Goal: Information Seeking & Learning: Learn about a topic

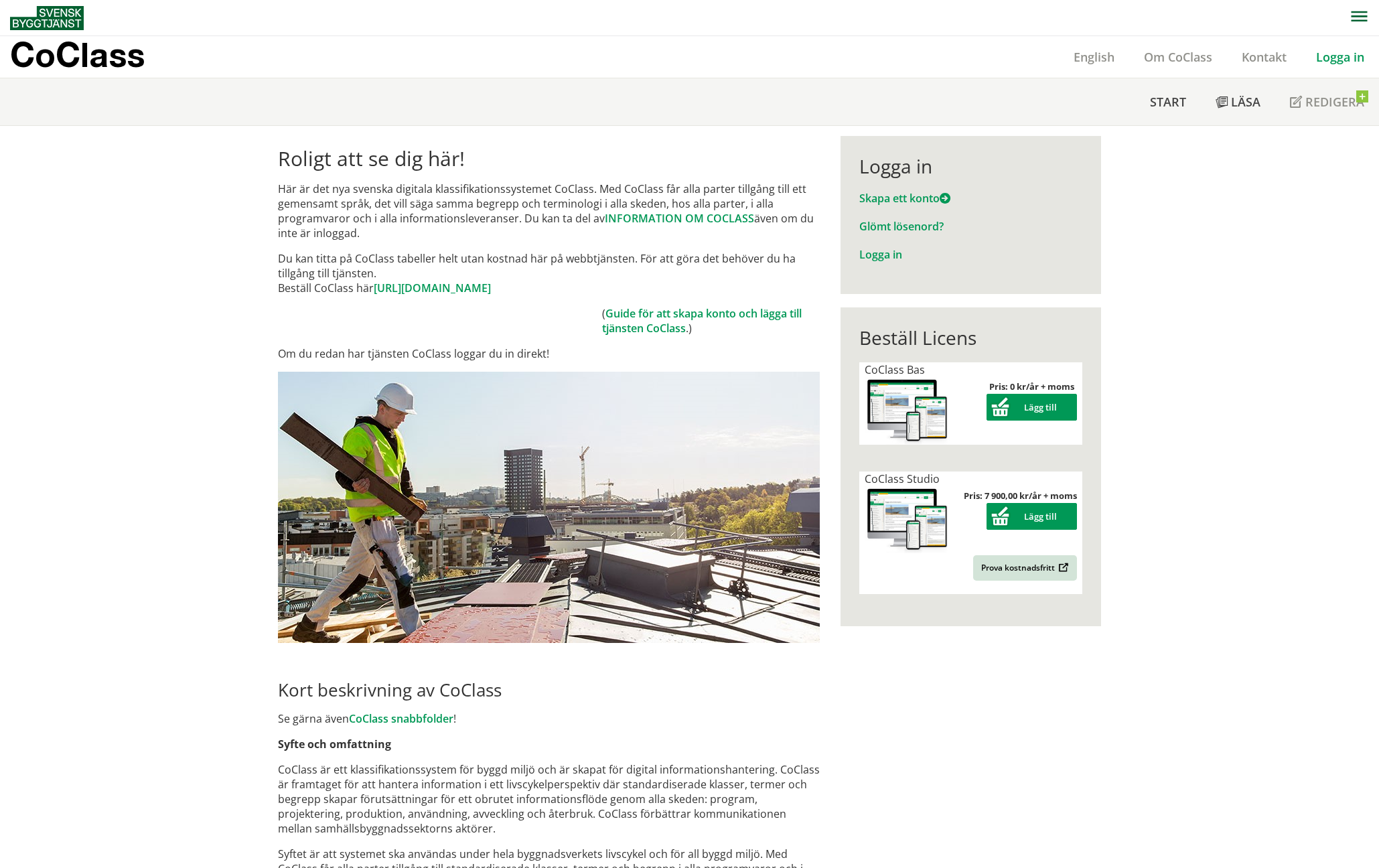
click at [1336, 62] on link "Logga in" at bounding box center [1340, 57] width 78 height 16
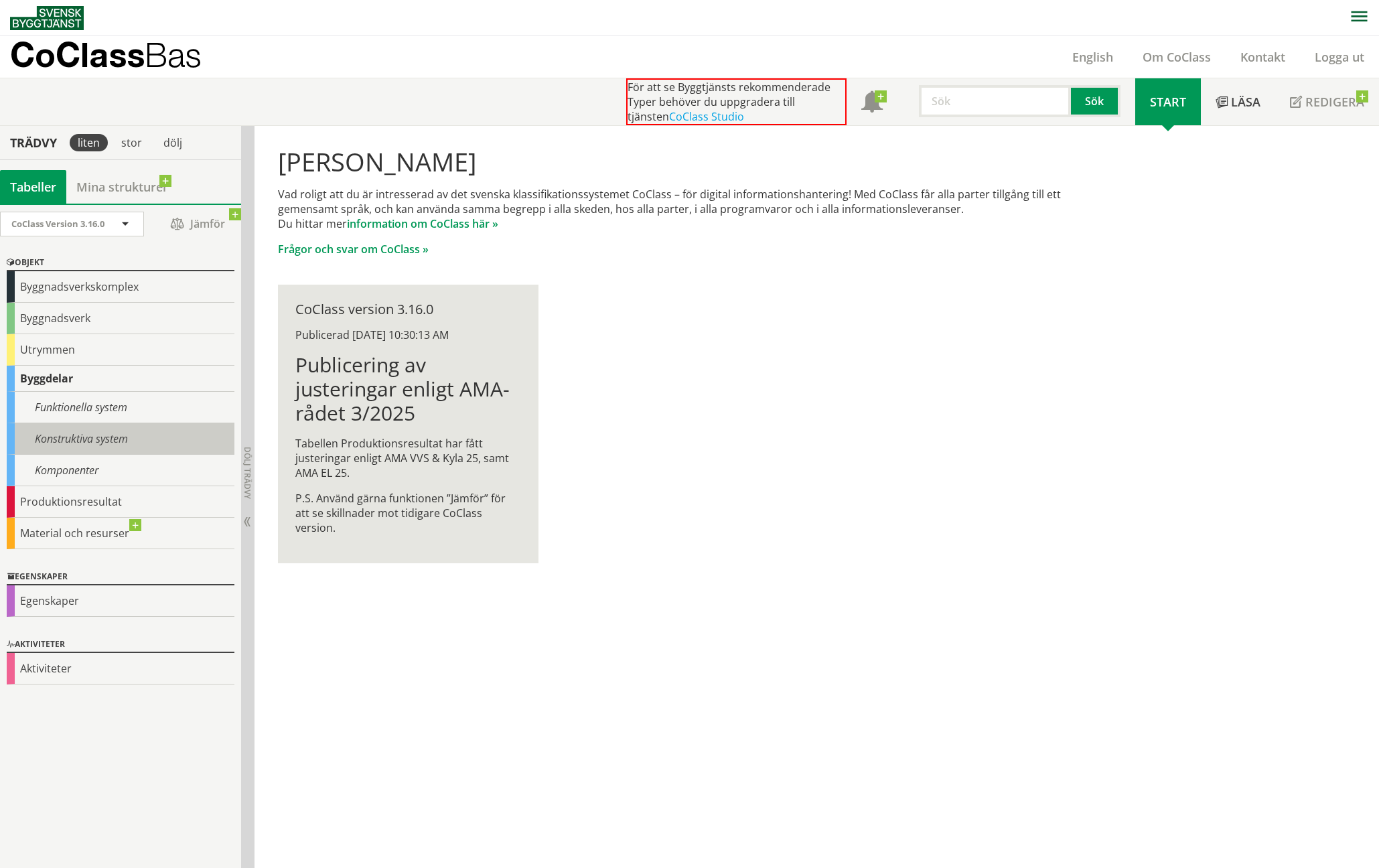
click at [129, 426] on div "Konstruktiva system" at bounding box center [121, 439] width 228 height 32
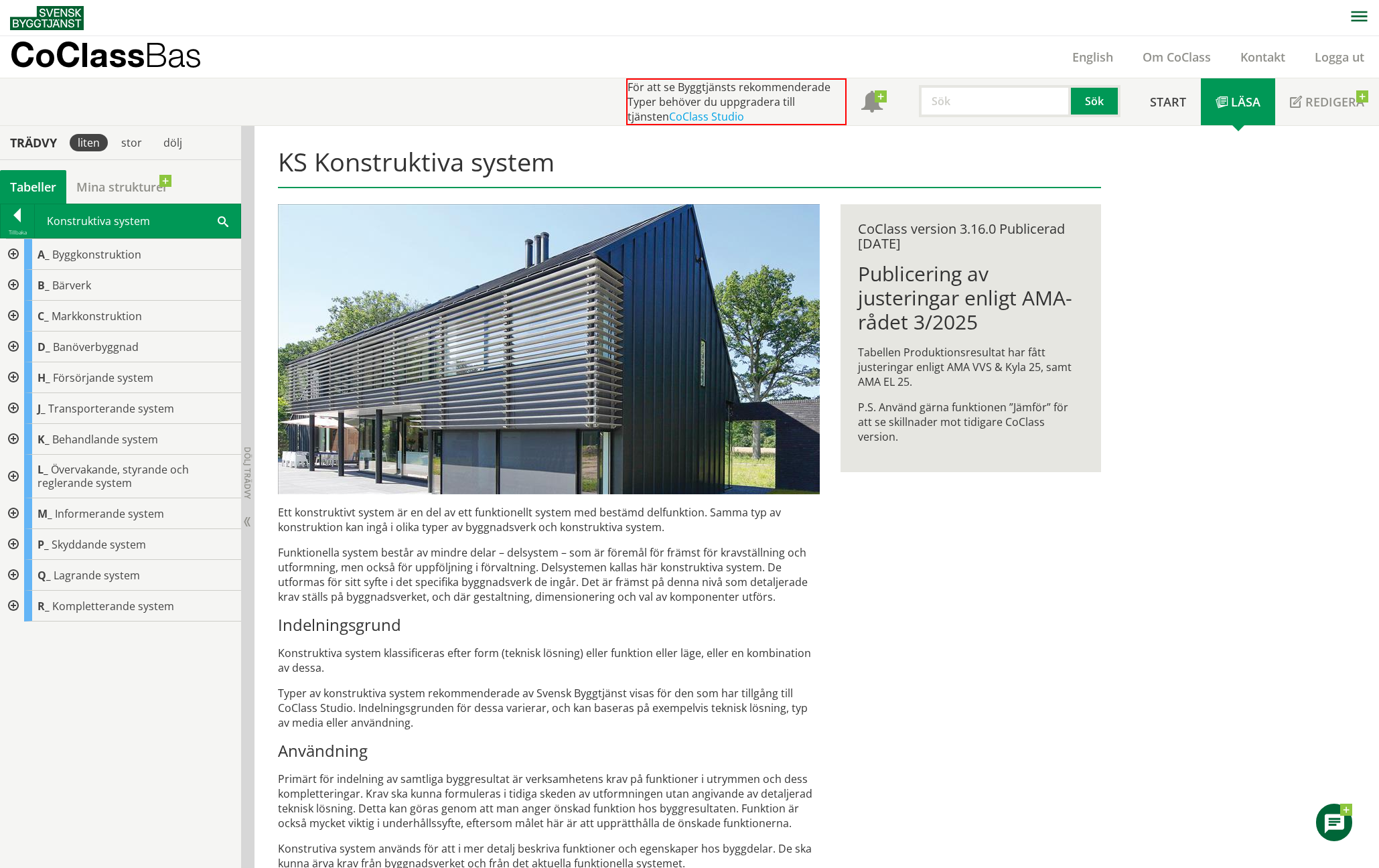
click at [17, 251] on div at bounding box center [11, 254] width 24 height 31
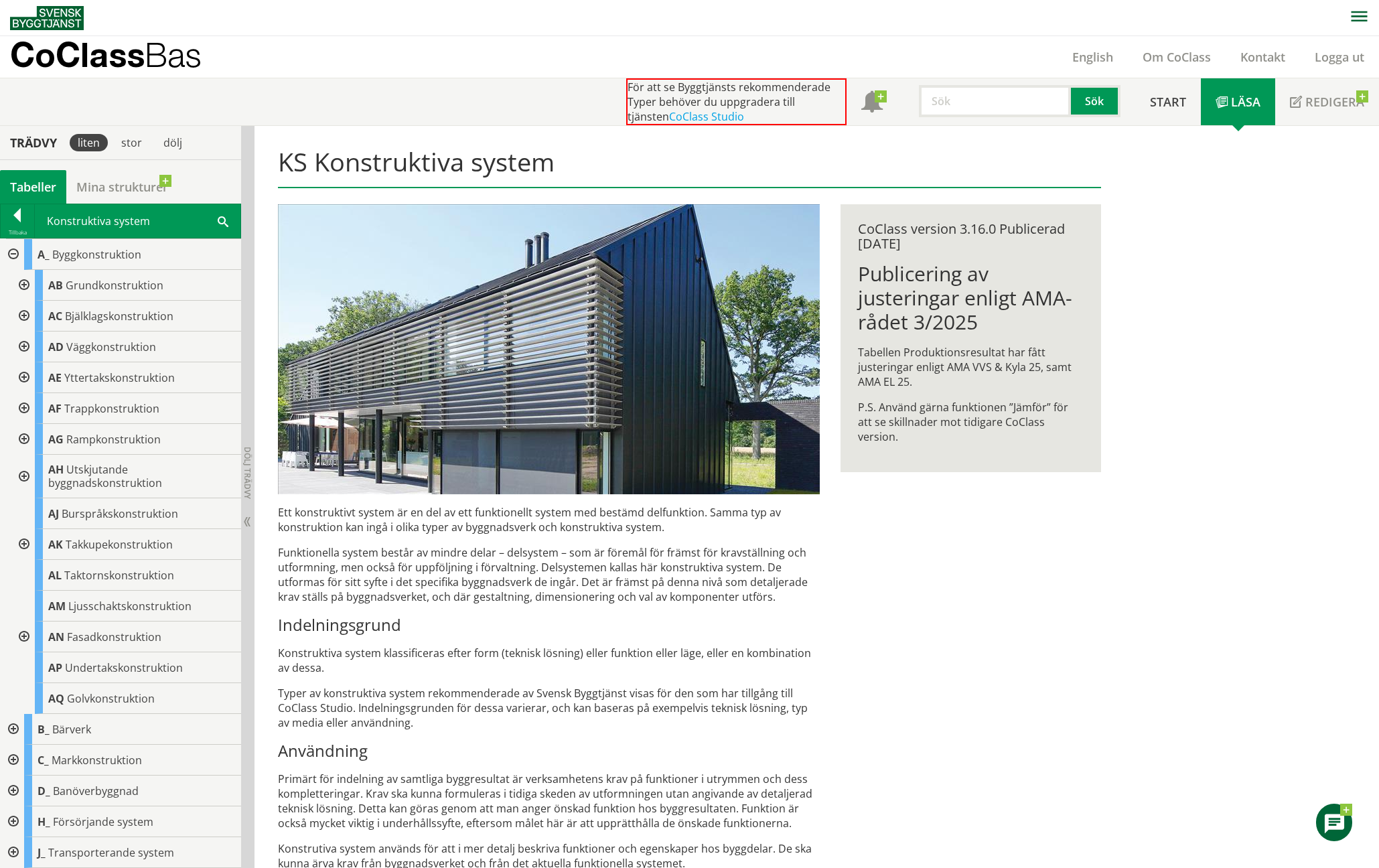
click at [21, 480] on div at bounding box center [22, 476] width 24 height 43
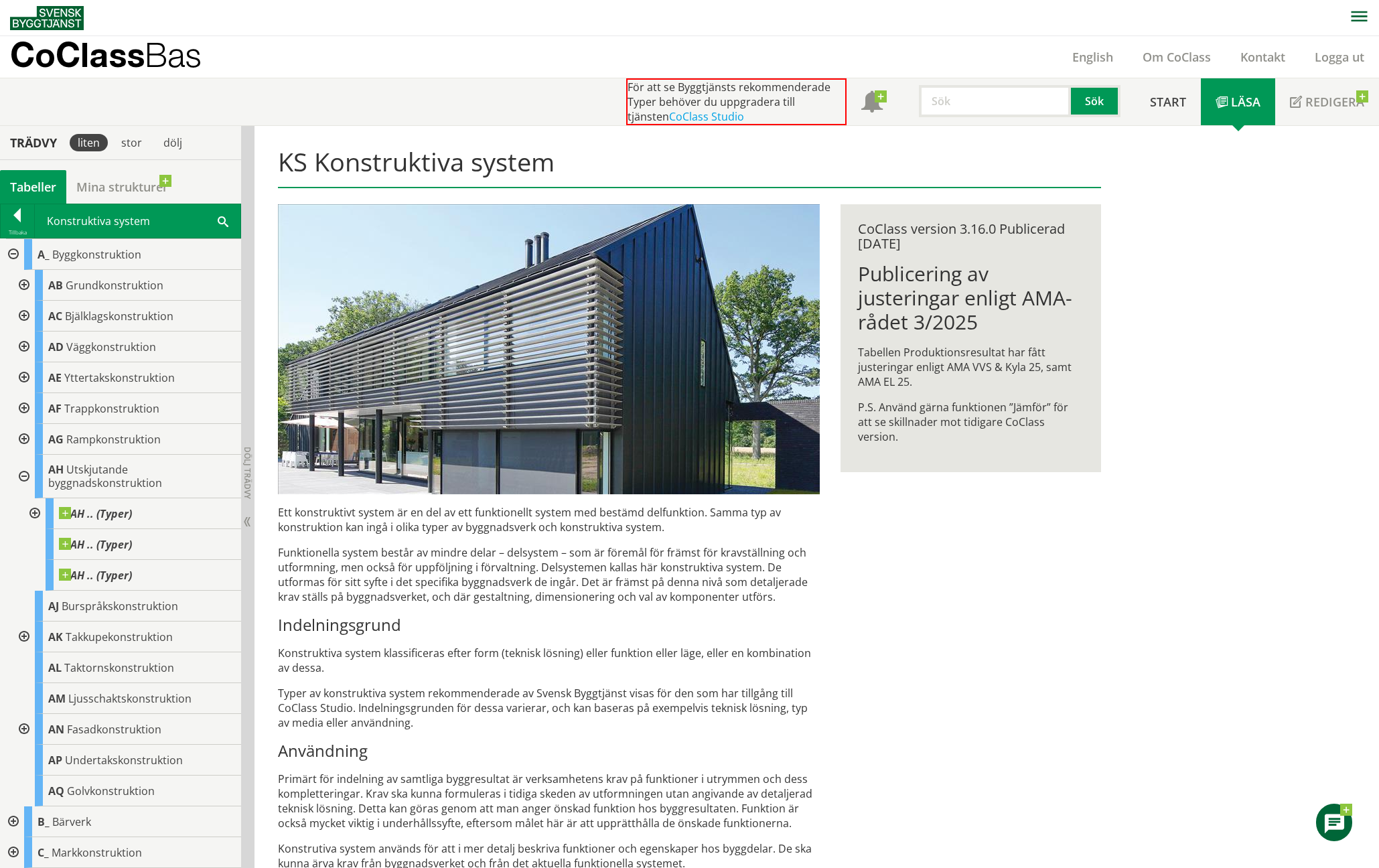
click at [32, 514] on div at bounding box center [33, 513] width 24 height 31
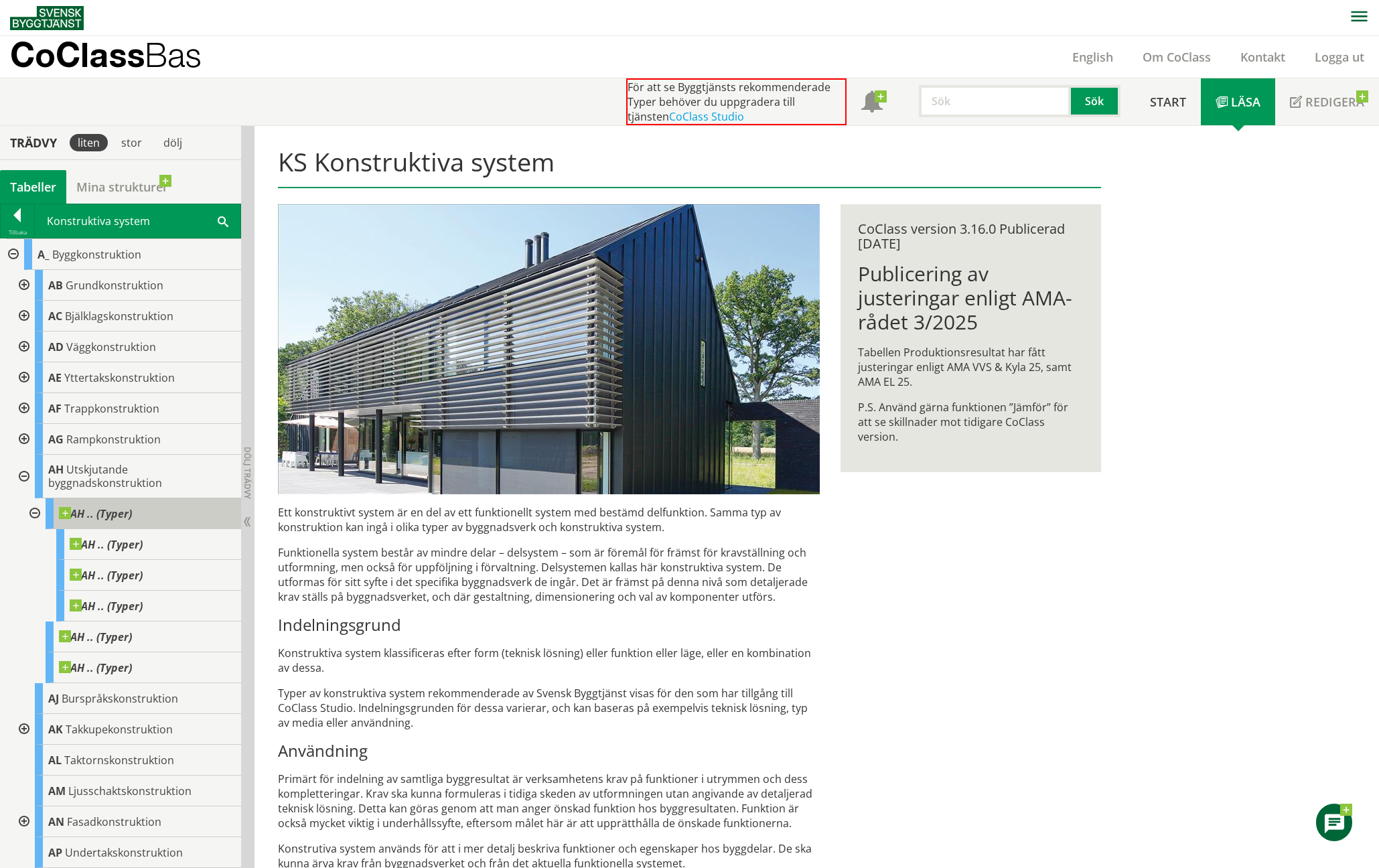
click at [78, 511] on span "AH .. (Typer)" at bounding box center [95, 513] width 73 height 13
click at [143, 538] on span at bounding box center [143, 538] width 0 height 0
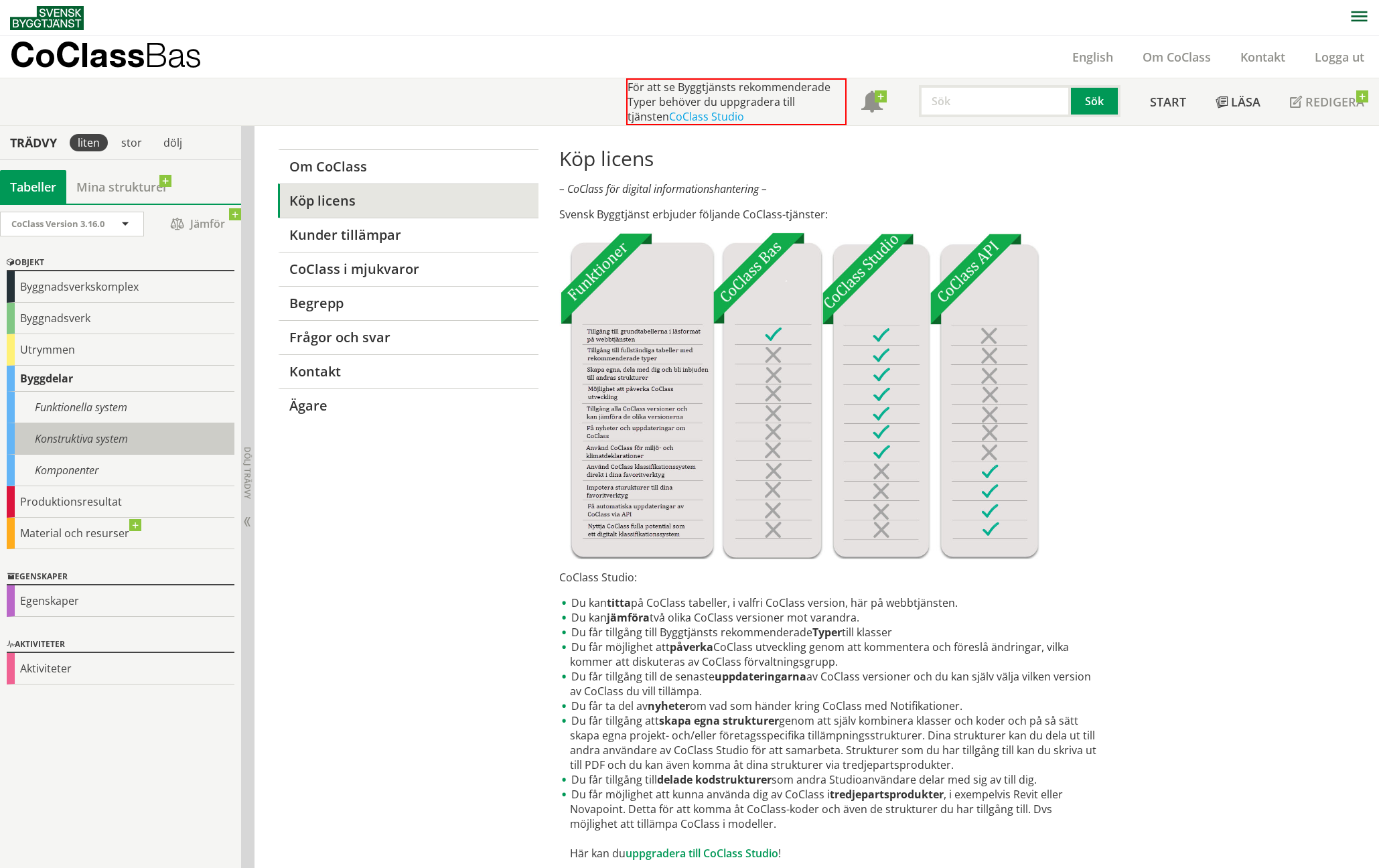
click at [87, 435] on div "Konstruktiva system" at bounding box center [121, 439] width 228 height 32
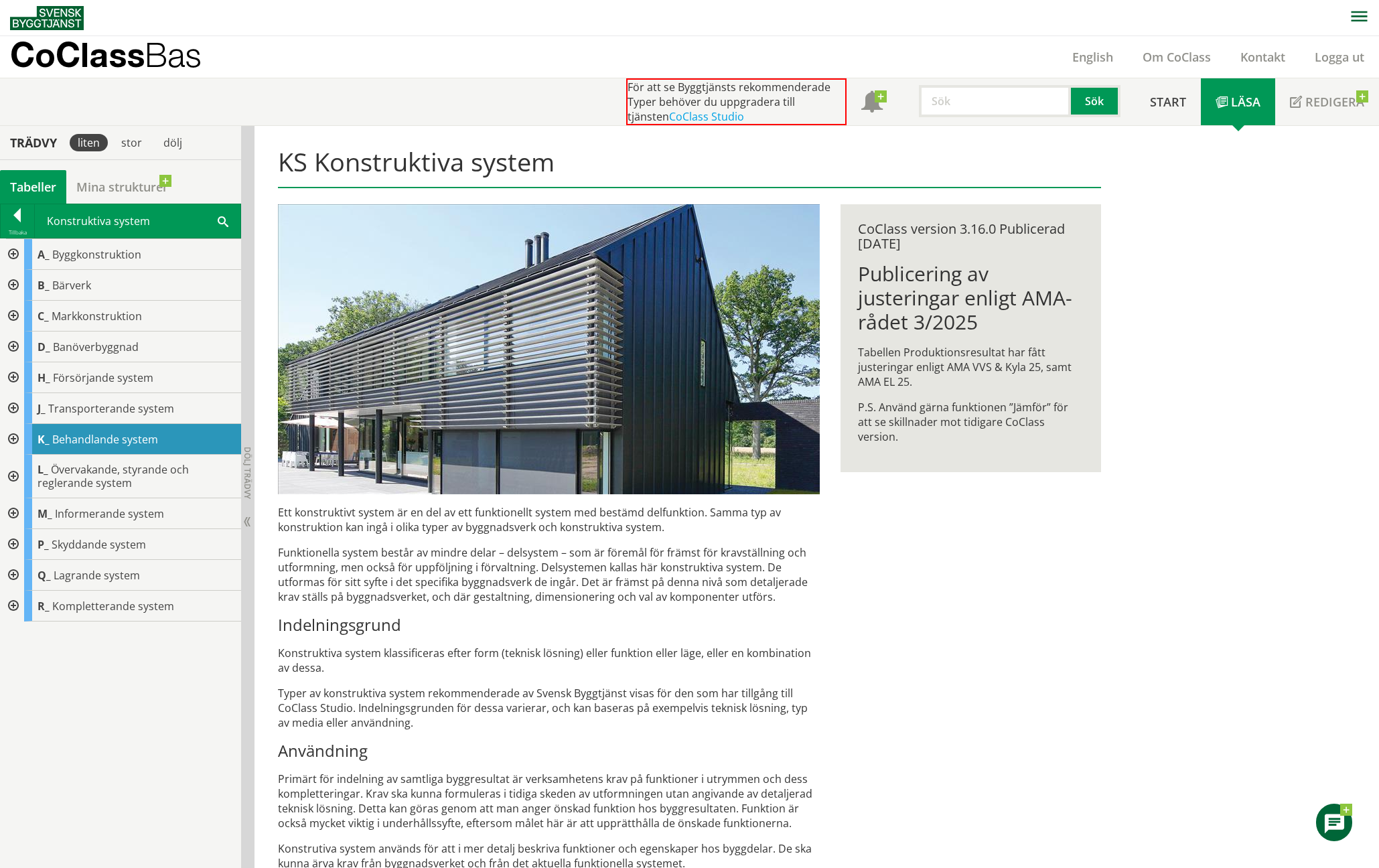
click at [15, 255] on div at bounding box center [11, 254] width 24 height 31
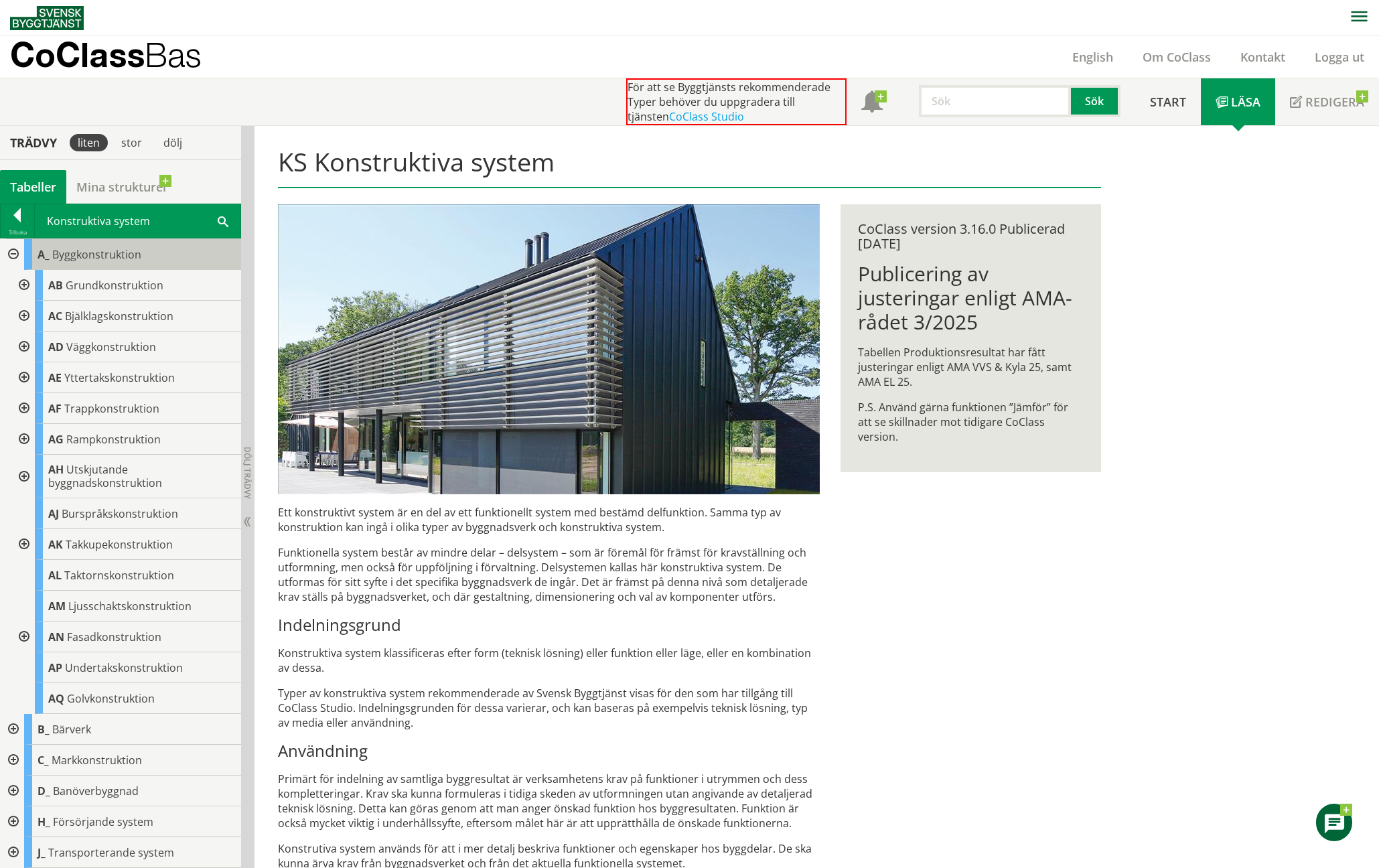
click at [72, 253] on span "Byggkonstruktion" at bounding box center [96, 254] width 89 height 15
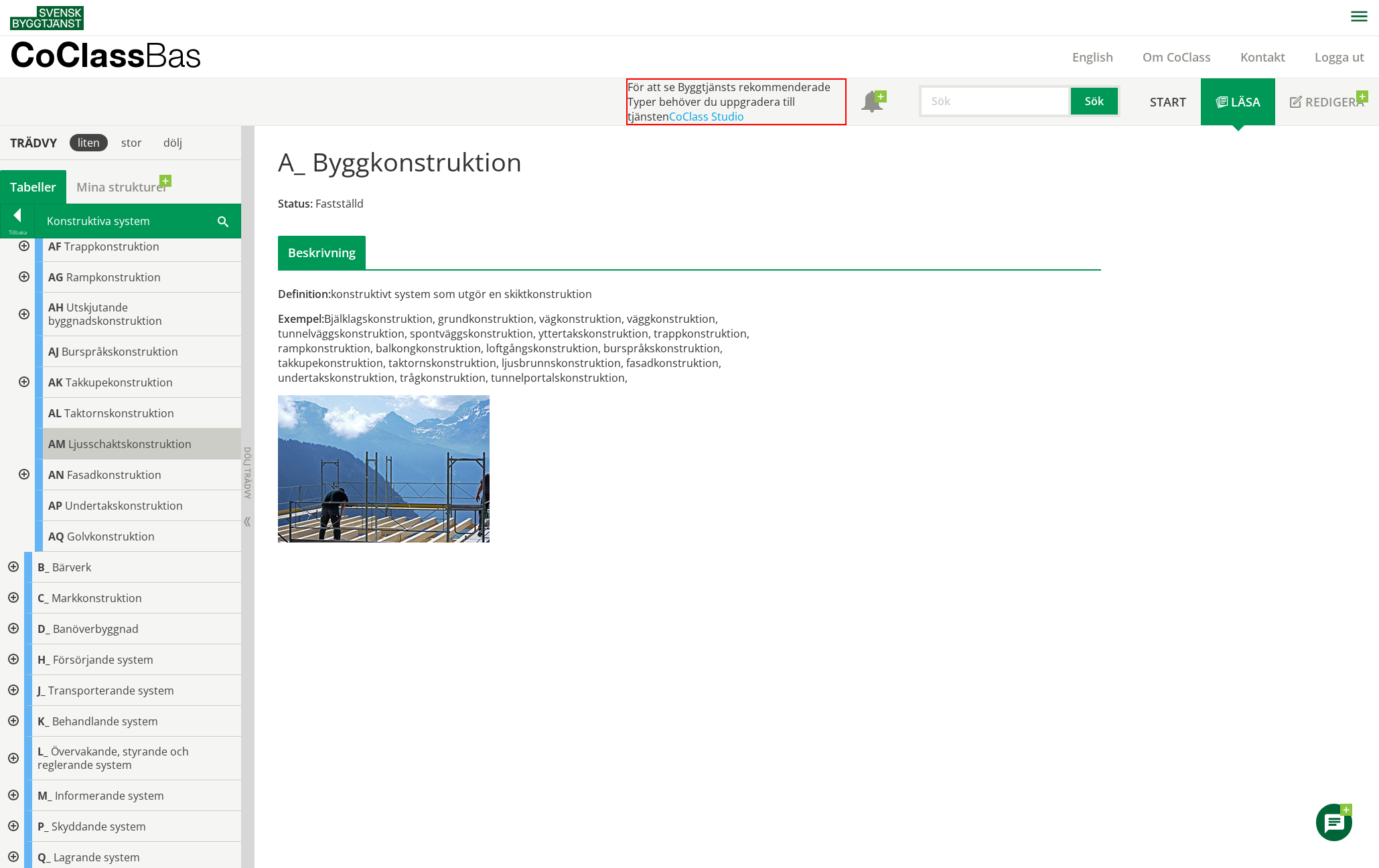
scroll to position [198, 0]
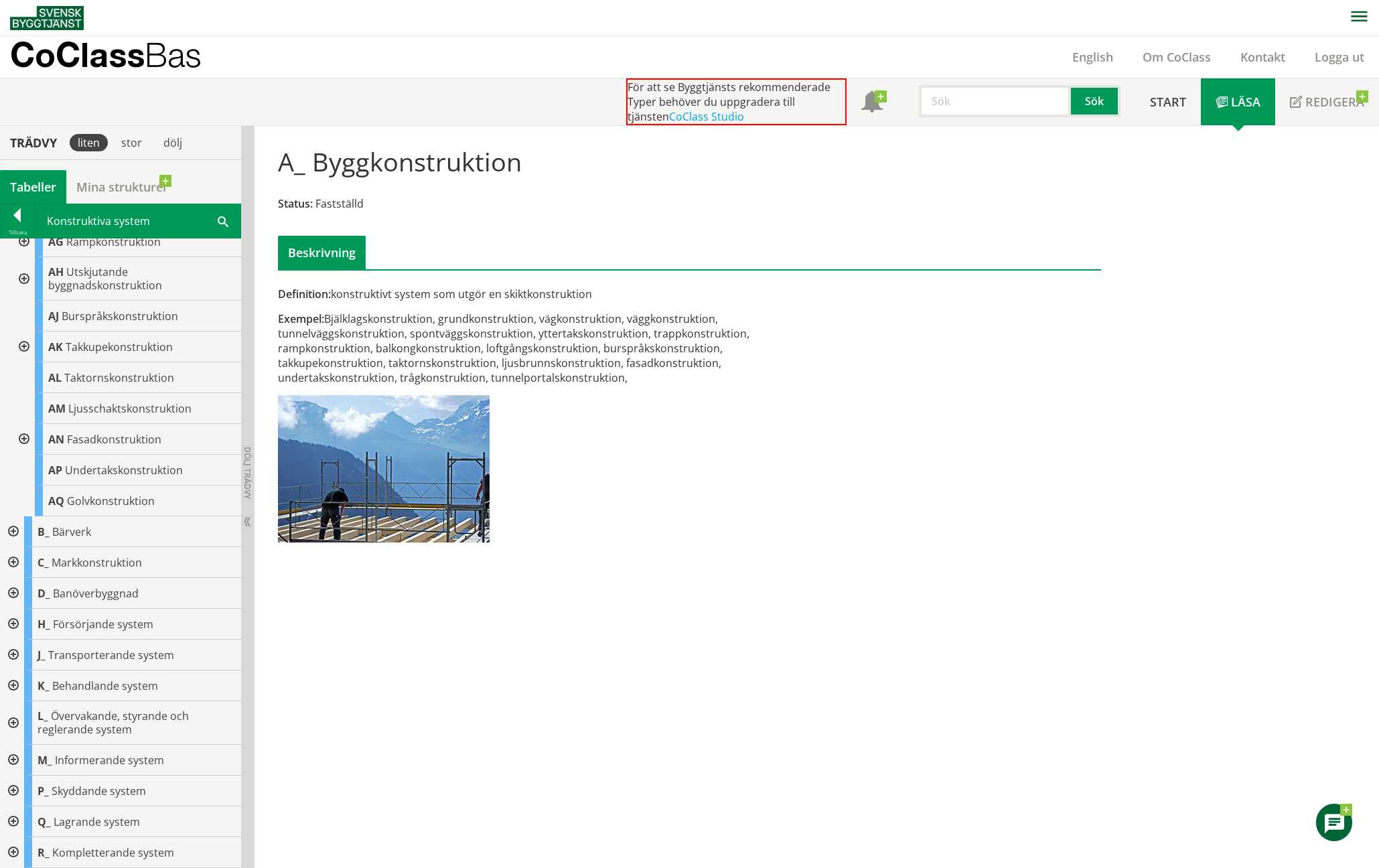
click at [13, 556] on div at bounding box center [11, 562] width 24 height 31
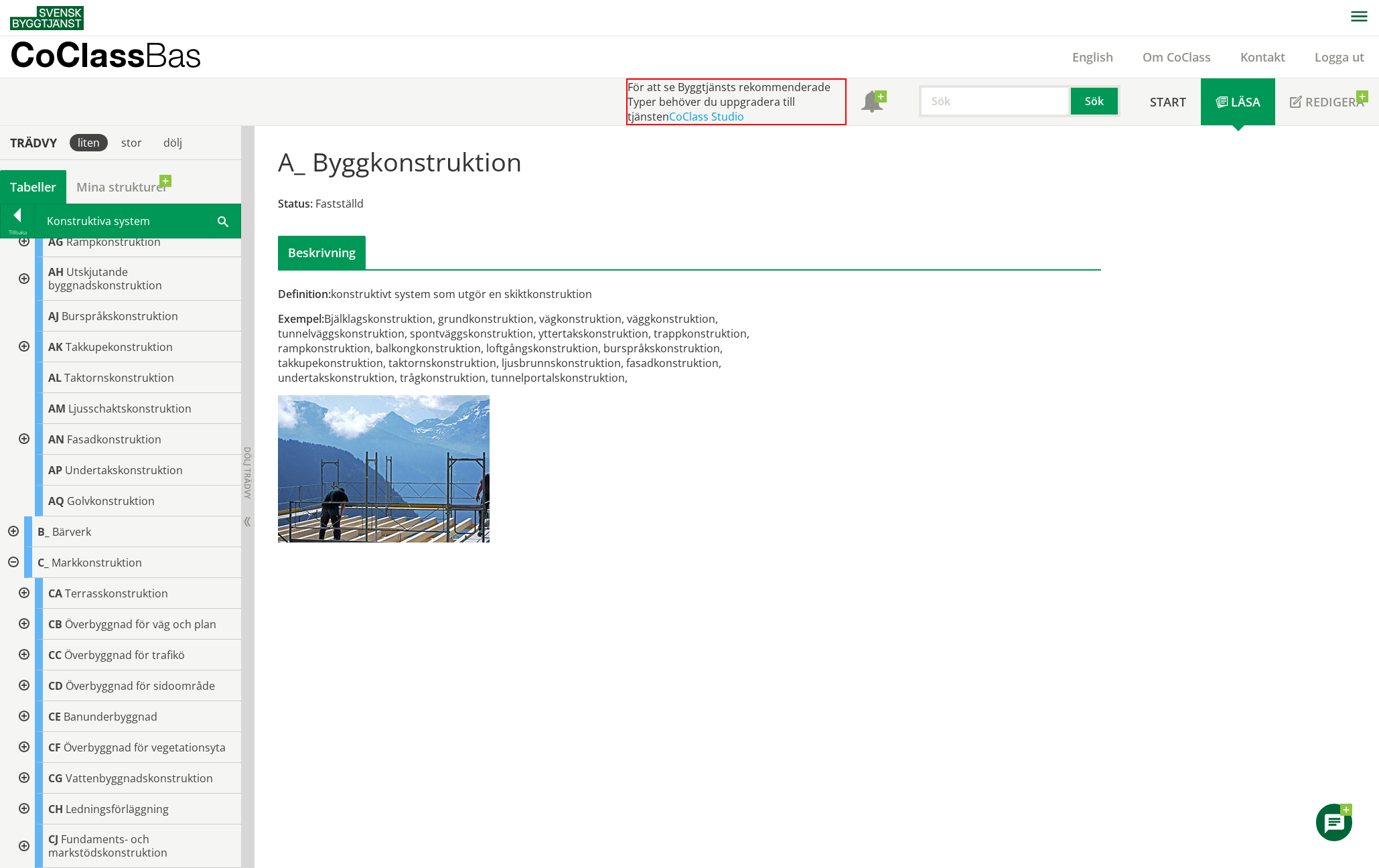
click at [19, 592] on div at bounding box center [22, 593] width 24 height 31
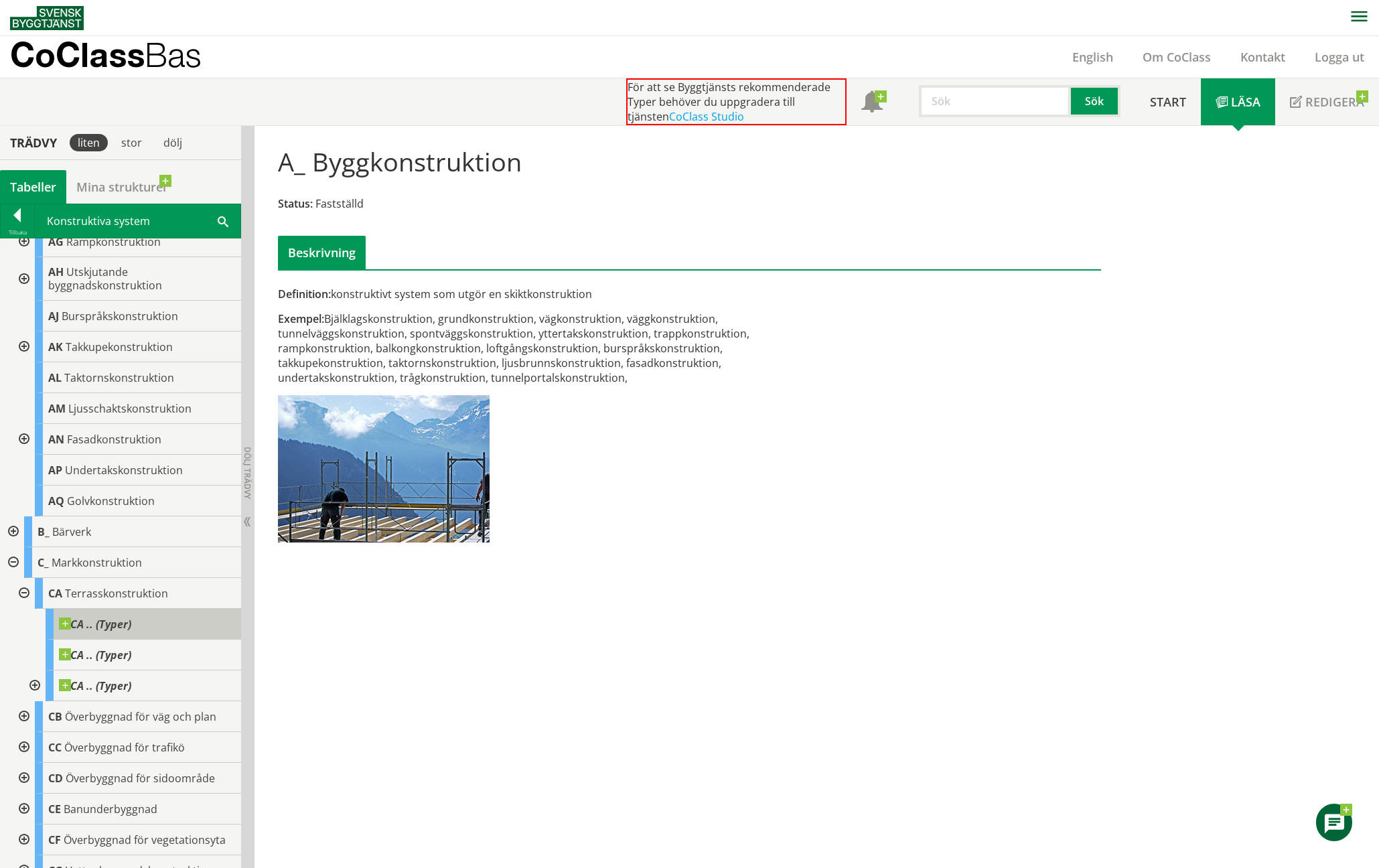
click at [81, 624] on span "CA .. (Typer)" at bounding box center [95, 623] width 72 height 13
click at [132, 648] on span at bounding box center [132, 648] width 0 height 0
click at [81, 594] on span "Terrasskonstruktion" at bounding box center [117, 593] width 103 height 15
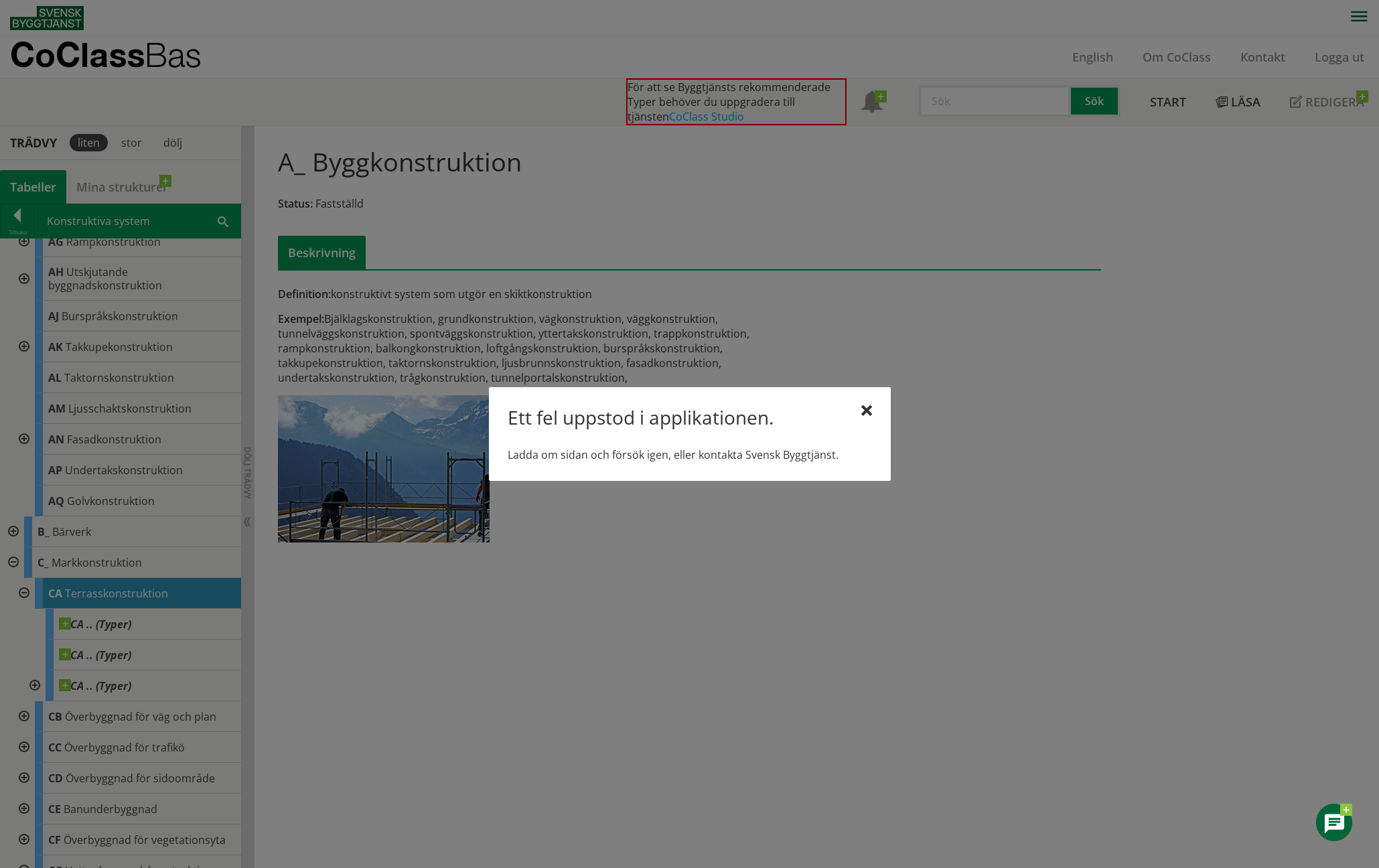
click at [81, 594] on div at bounding box center [689, 434] width 1379 height 868
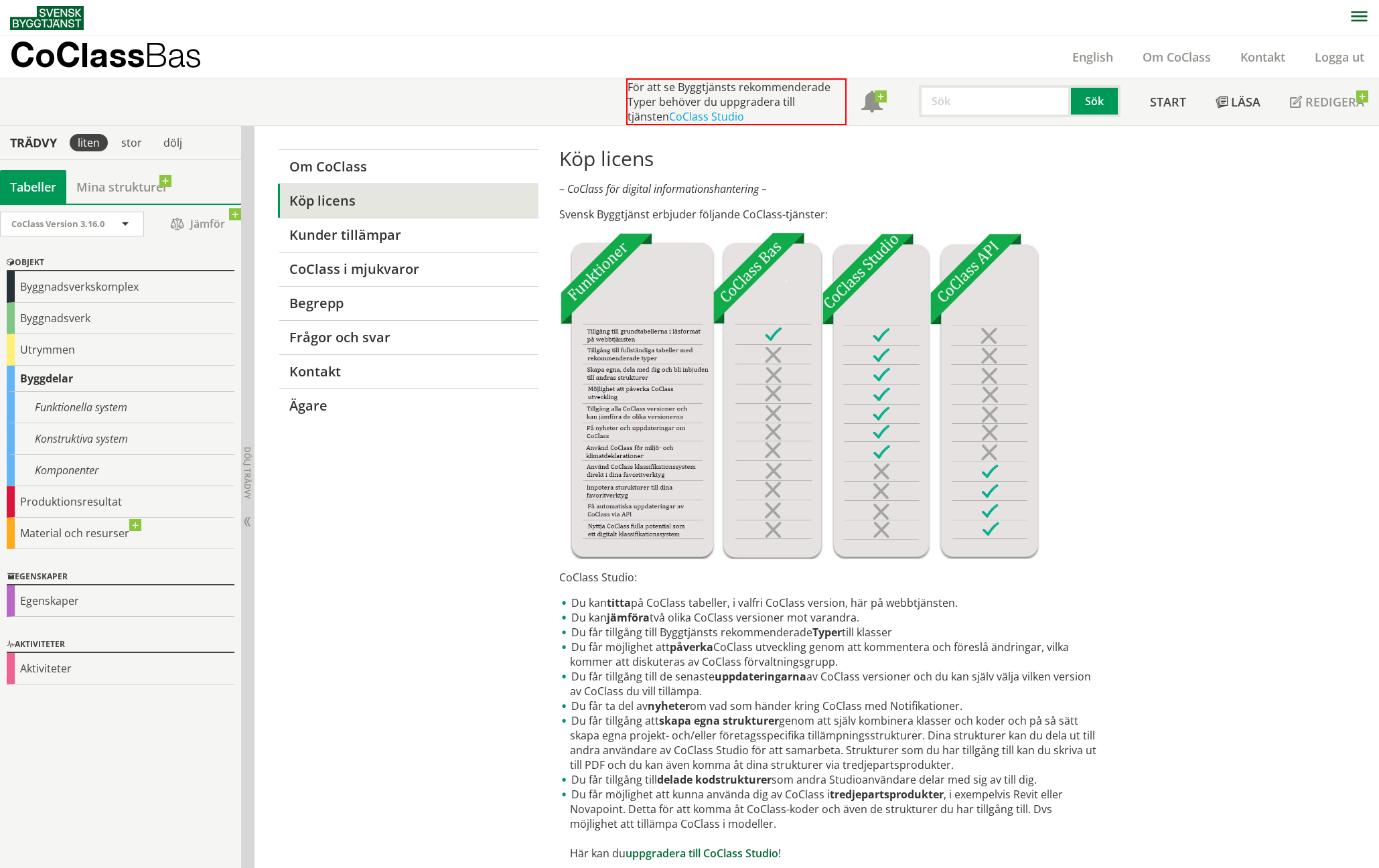
click at [709, 849] on link "uppgradera till CoClass Studio" at bounding box center [701, 853] width 153 height 15
